Goal: Transaction & Acquisition: Purchase product/service

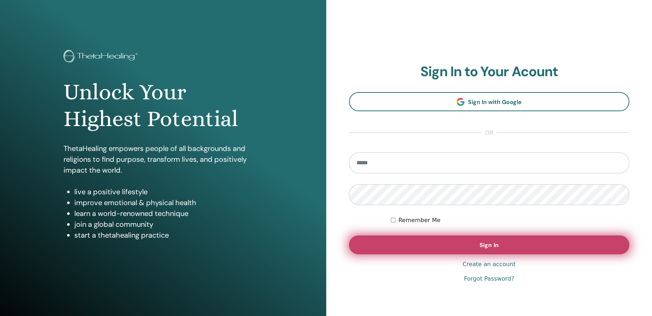
type input "**********"
click at [491, 245] on span "Sign In" at bounding box center [488, 245] width 19 height 8
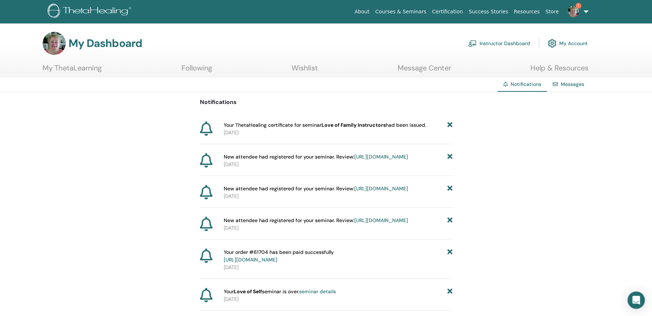
click at [500, 41] on link "Instructor Dashboard" at bounding box center [499, 43] width 62 height 16
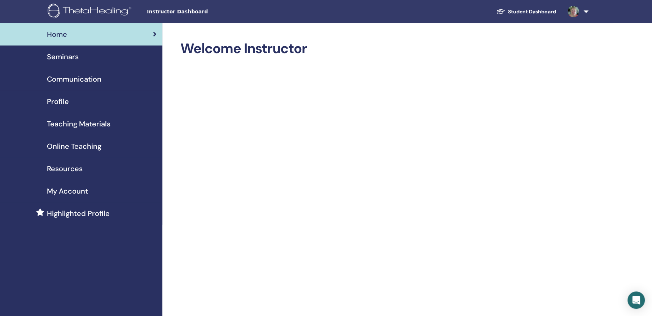
click at [95, 121] on span "Teaching Materials" at bounding box center [78, 123] width 63 height 11
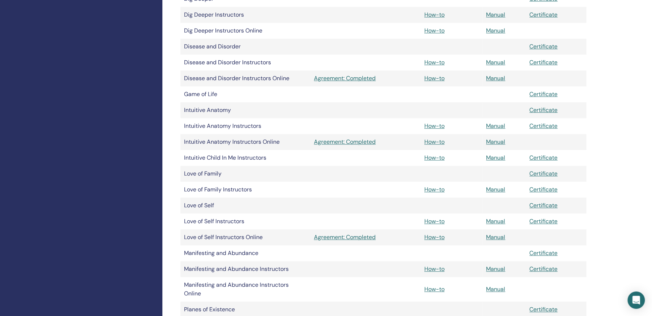
scroll to position [505, 0]
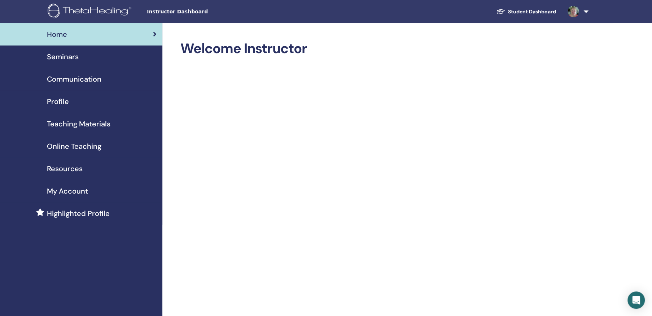
click at [526, 8] on link "Student Dashboard" at bounding box center [525, 11] width 71 height 13
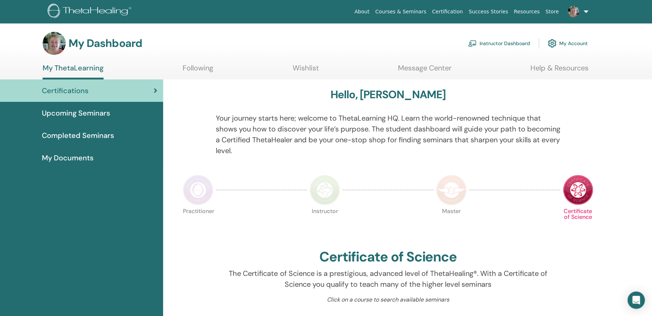
click span "Completed Seminars"
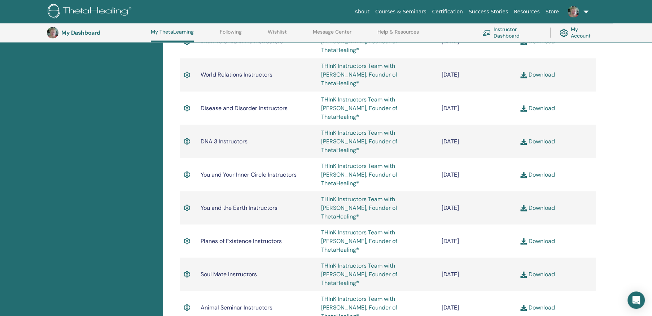
scroll to position [885, 0]
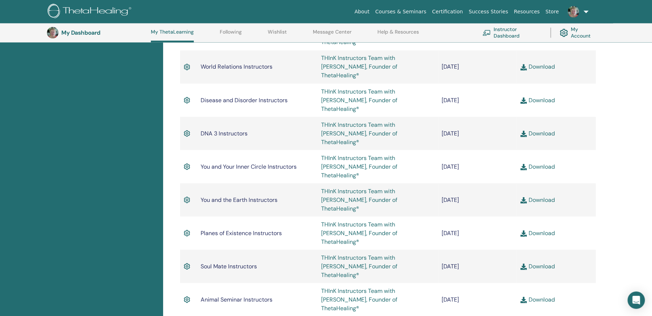
click at [511, 30] on link "Instructor Dashboard" at bounding box center [511, 33] width 59 height 16
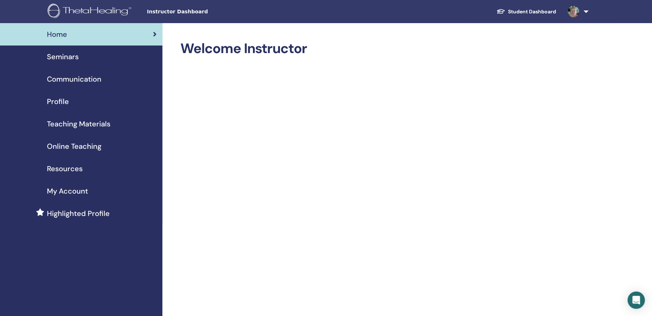
click at [77, 144] on span "Online Teaching" at bounding box center [74, 146] width 54 height 11
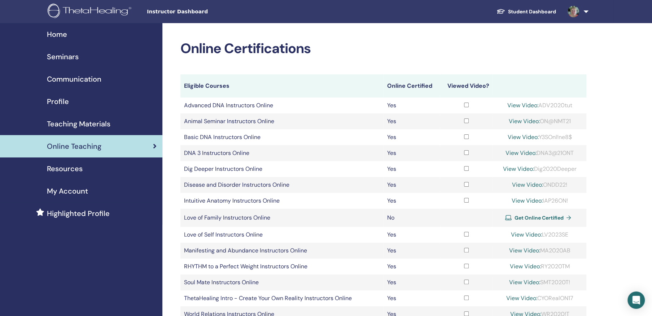
click at [533, 215] on span "Get Online Certified" at bounding box center [538, 217] width 49 height 6
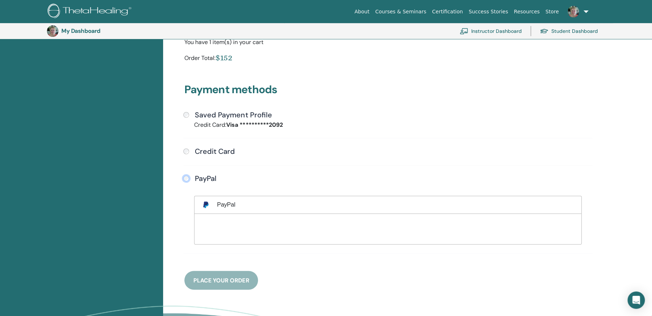
scroll to position [160, 0]
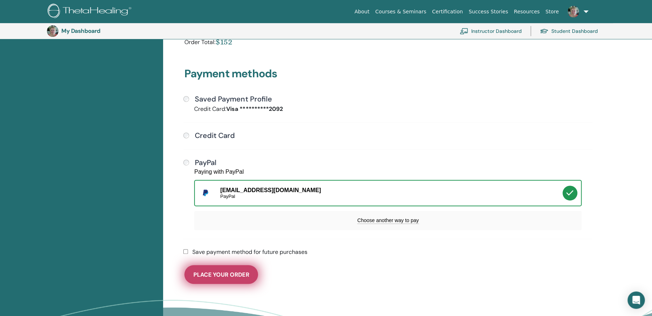
click at [240, 272] on span "Place Your Order" at bounding box center [221, 274] width 56 height 8
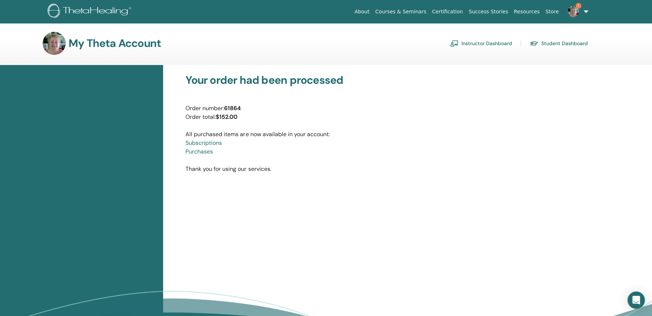
click at [475, 42] on link "Instructor Dashboard" at bounding box center [481, 44] width 62 height 12
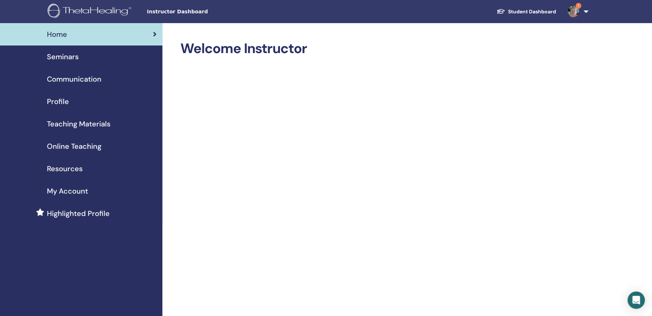
click at [67, 143] on span "Online Teaching" at bounding box center [74, 146] width 54 height 11
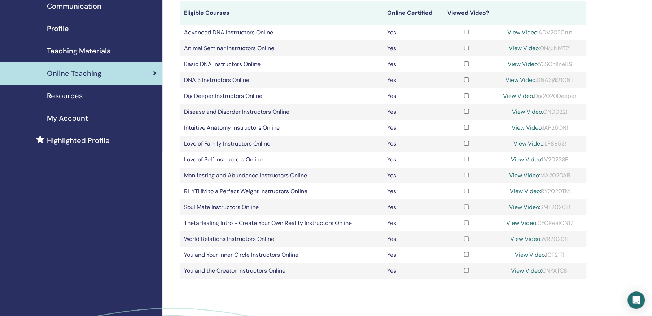
scroll to position [108, 0]
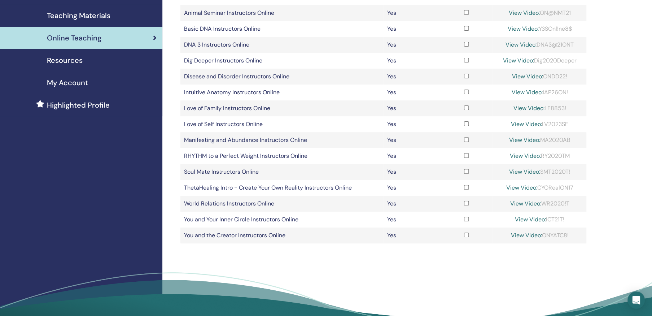
click at [77, 13] on span "Teaching Materials" at bounding box center [78, 15] width 63 height 11
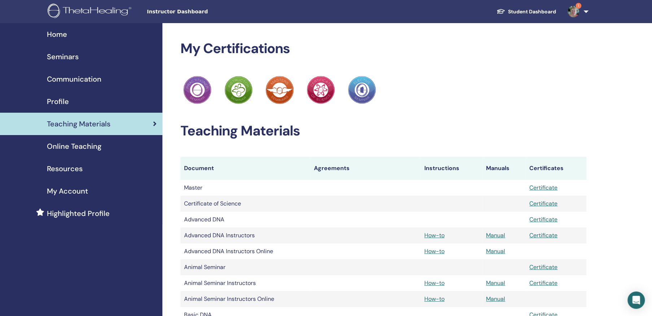
click at [89, 143] on span "Online Teaching" at bounding box center [74, 146] width 54 height 11
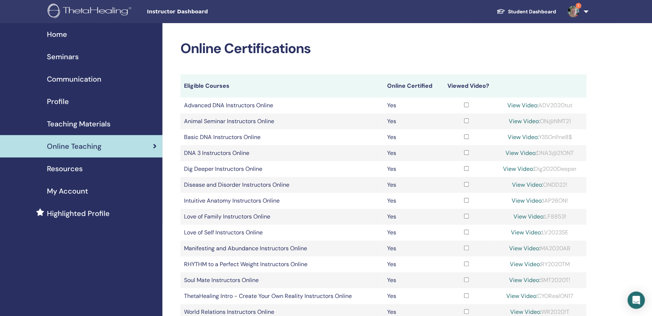
click at [528, 215] on link "View Video:" at bounding box center [528, 216] width 31 height 8
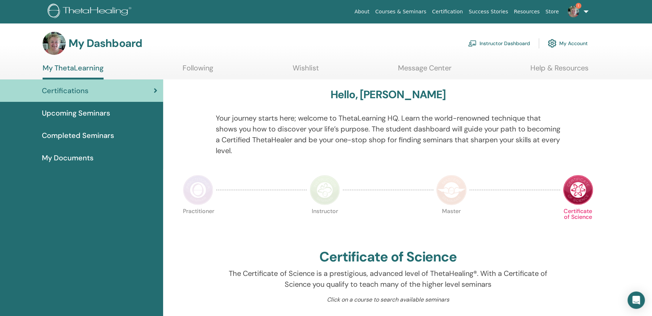
click at [496, 41] on link "Instructor Dashboard" at bounding box center [499, 43] width 62 height 16
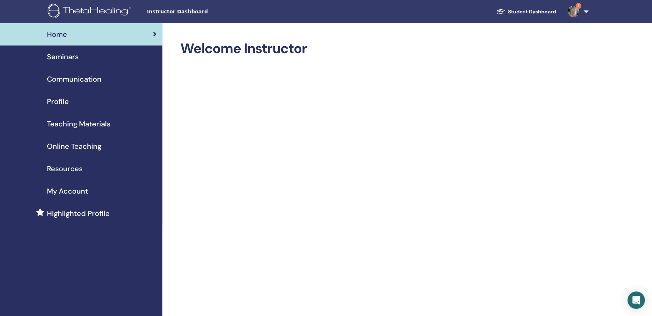
click at [85, 142] on span "Online Teaching" at bounding box center [74, 146] width 54 height 11
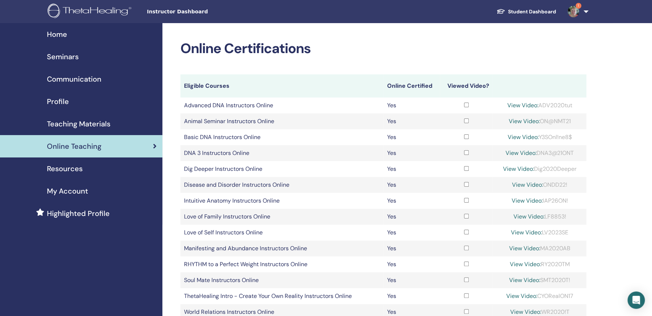
click at [91, 121] on span "Teaching Materials" at bounding box center [78, 123] width 63 height 11
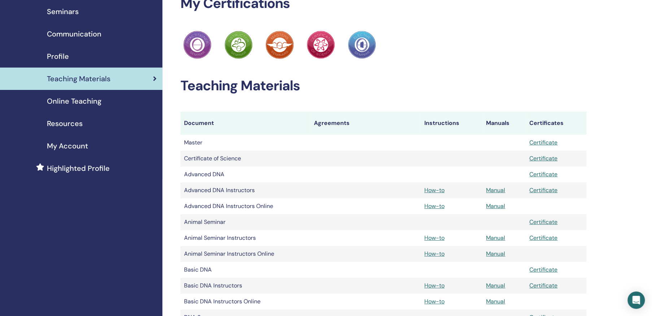
scroll to position [144, 0]
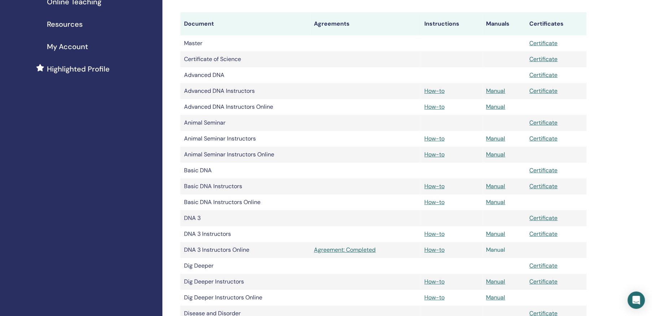
click at [499, 248] on link "Manual" at bounding box center [495, 250] width 19 height 8
